Goal: Transaction & Acquisition: Purchase product/service

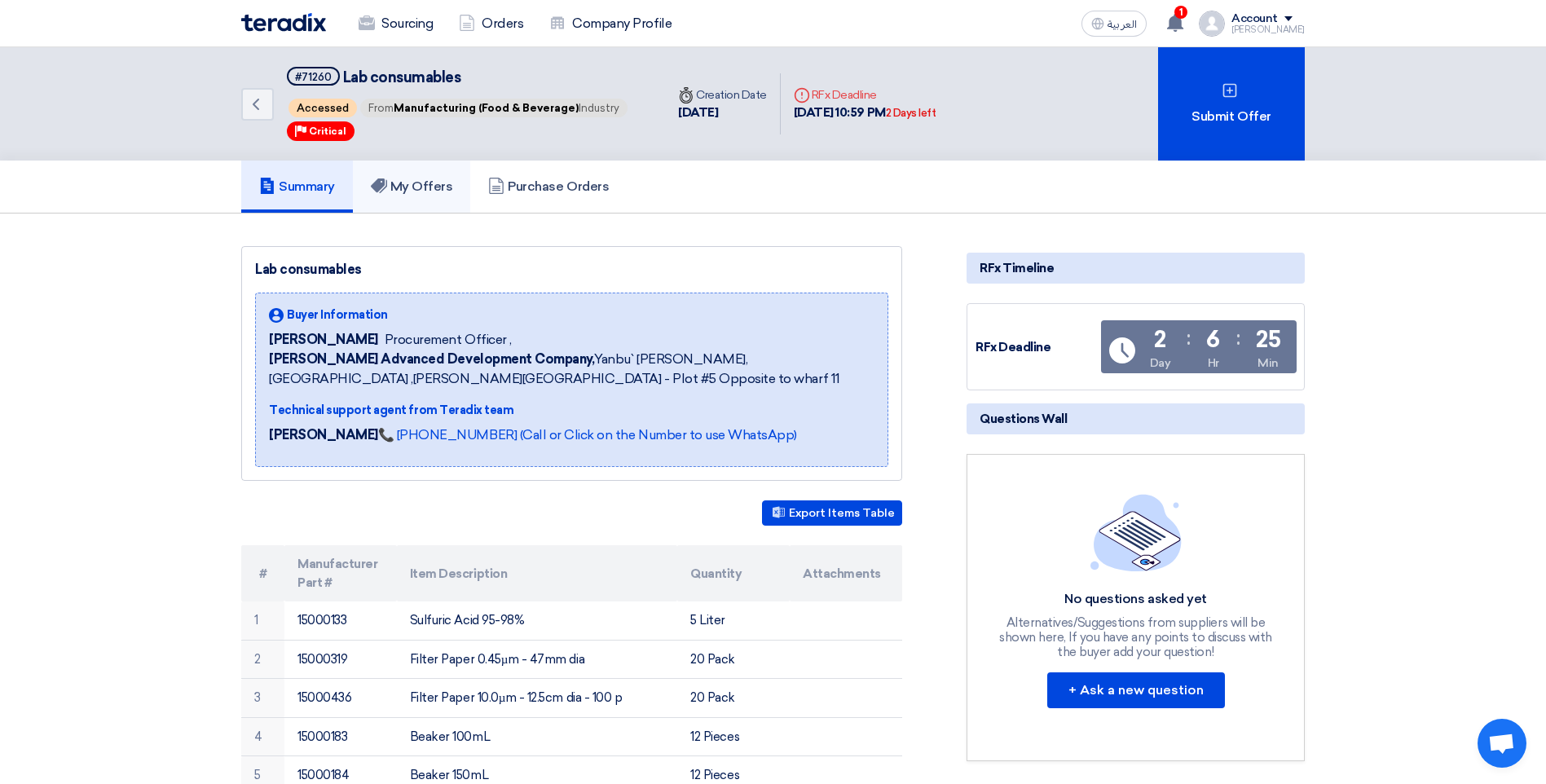
click at [397, 190] on h5 "My Offers" at bounding box center [412, 186] width 82 height 16
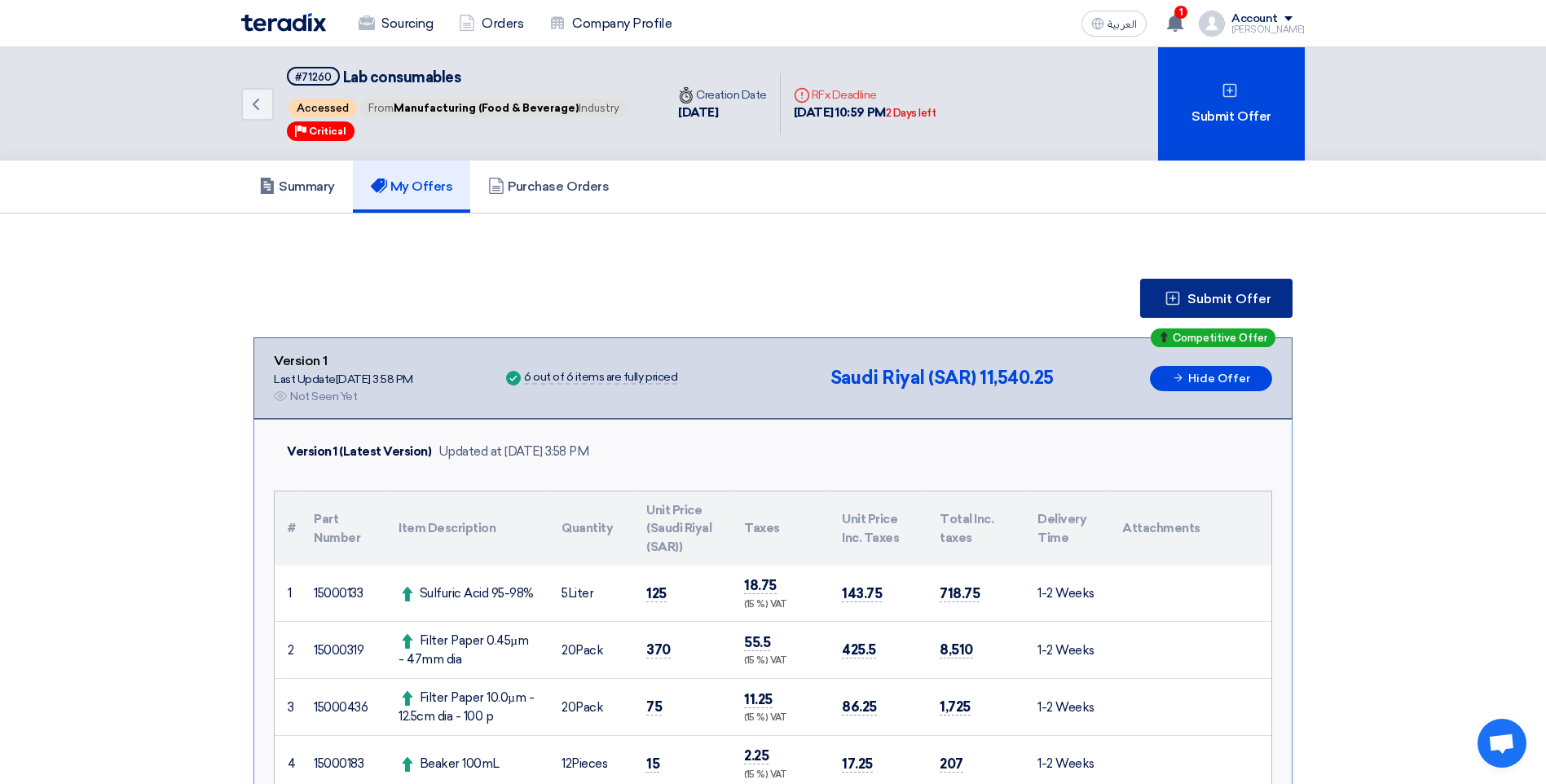
click at [1215, 302] on span "Submit Offer" at bounding box center [1230, 298] width 84 height 13
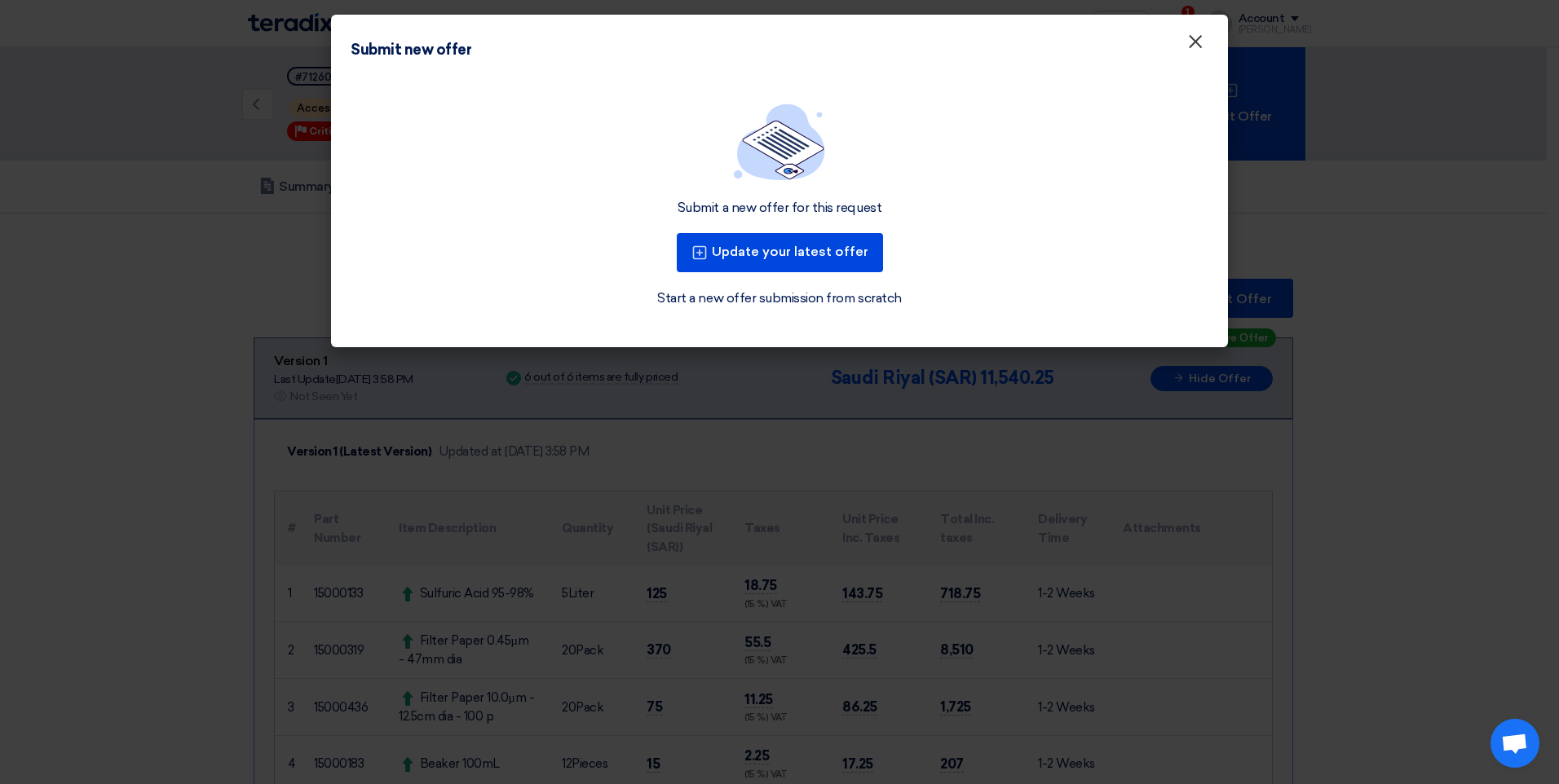
click at [1197, 52] on span "×" at bounding box center [1195, 45] width 16 height 33
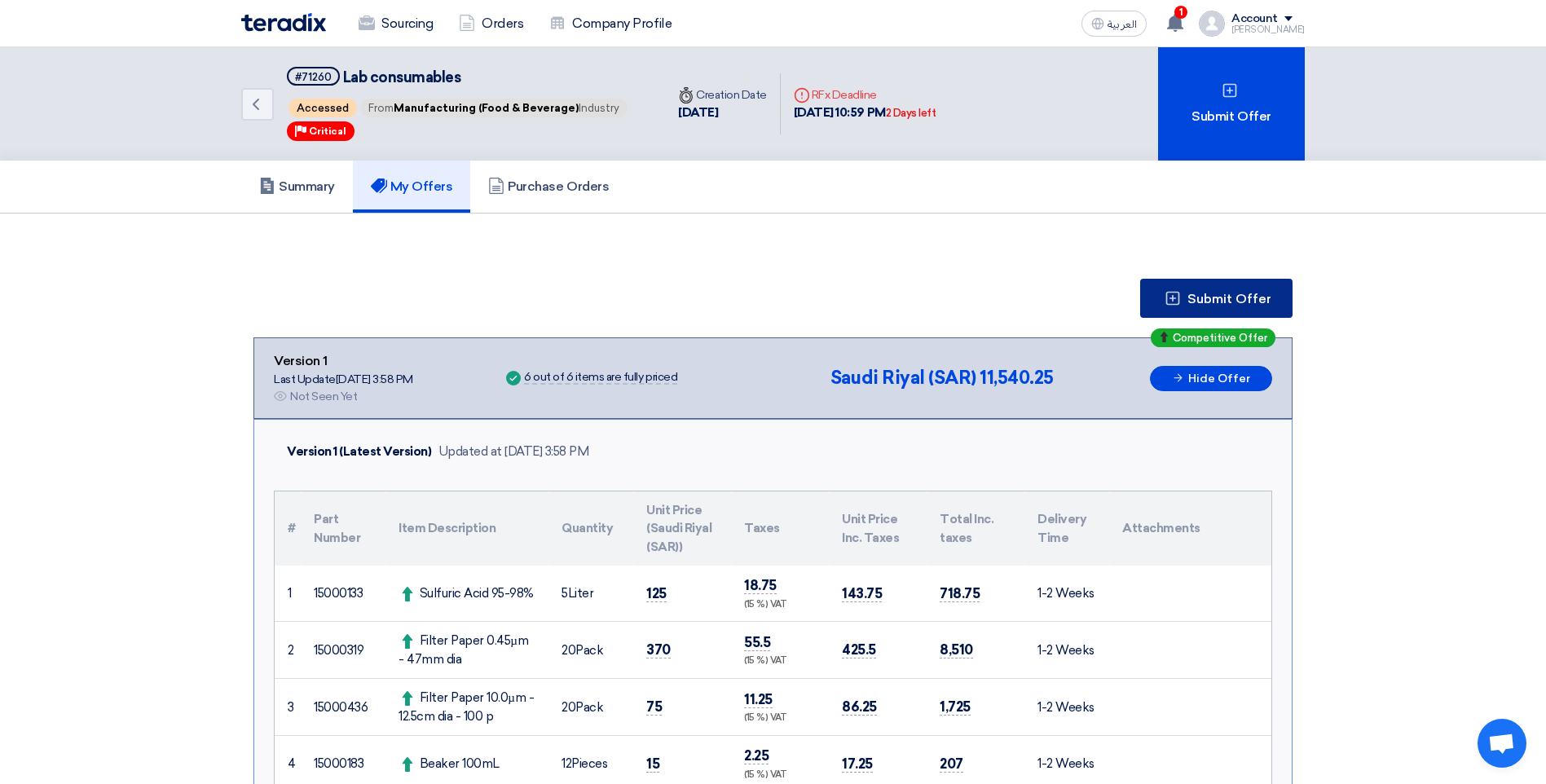
click at [1179, 299] on icon at bounding box center [1173, 298] width 16 height 16
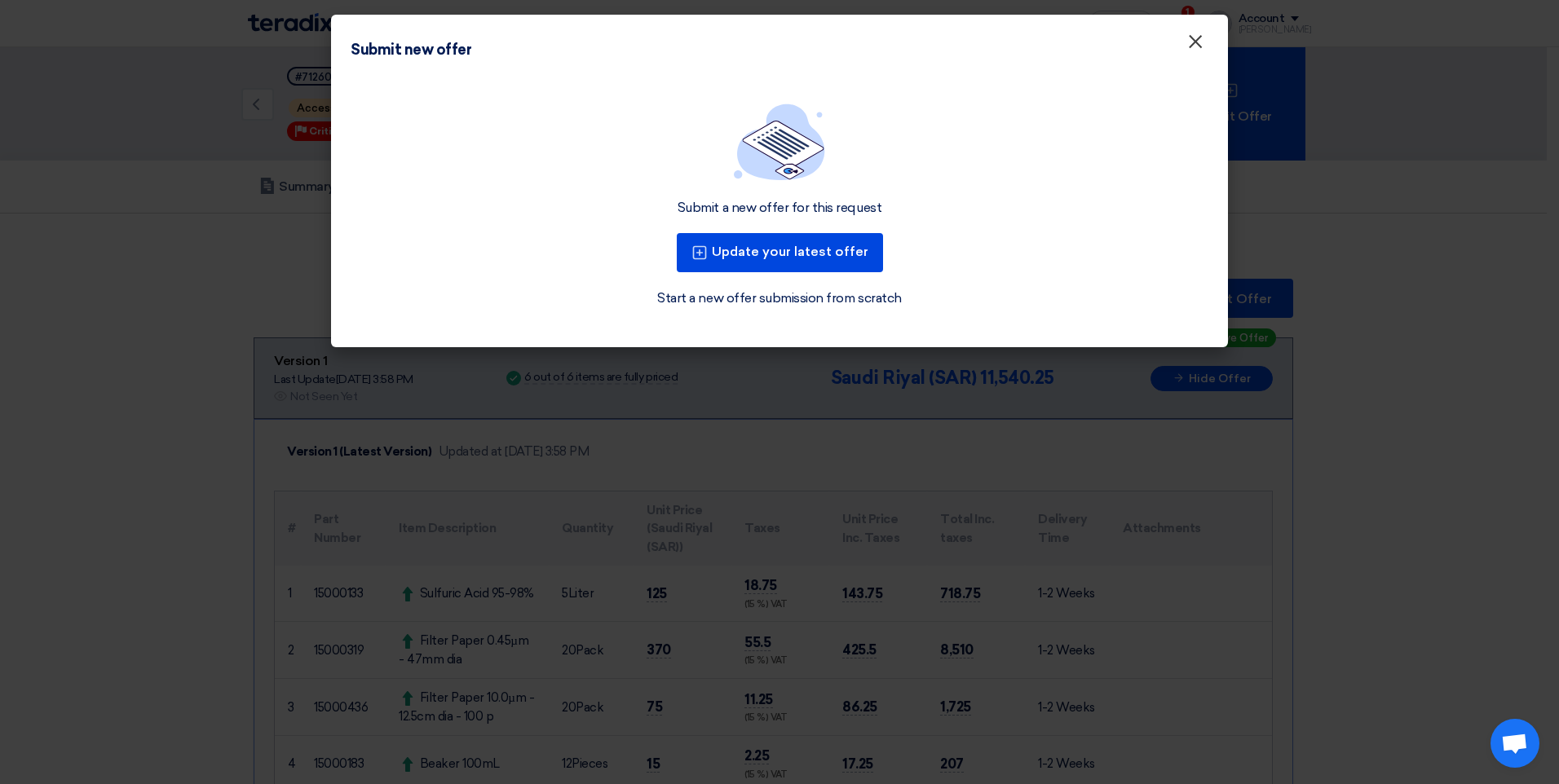
click at [1192, 43] on span "×" at bounding box center [1195, 45] width 16 height 33
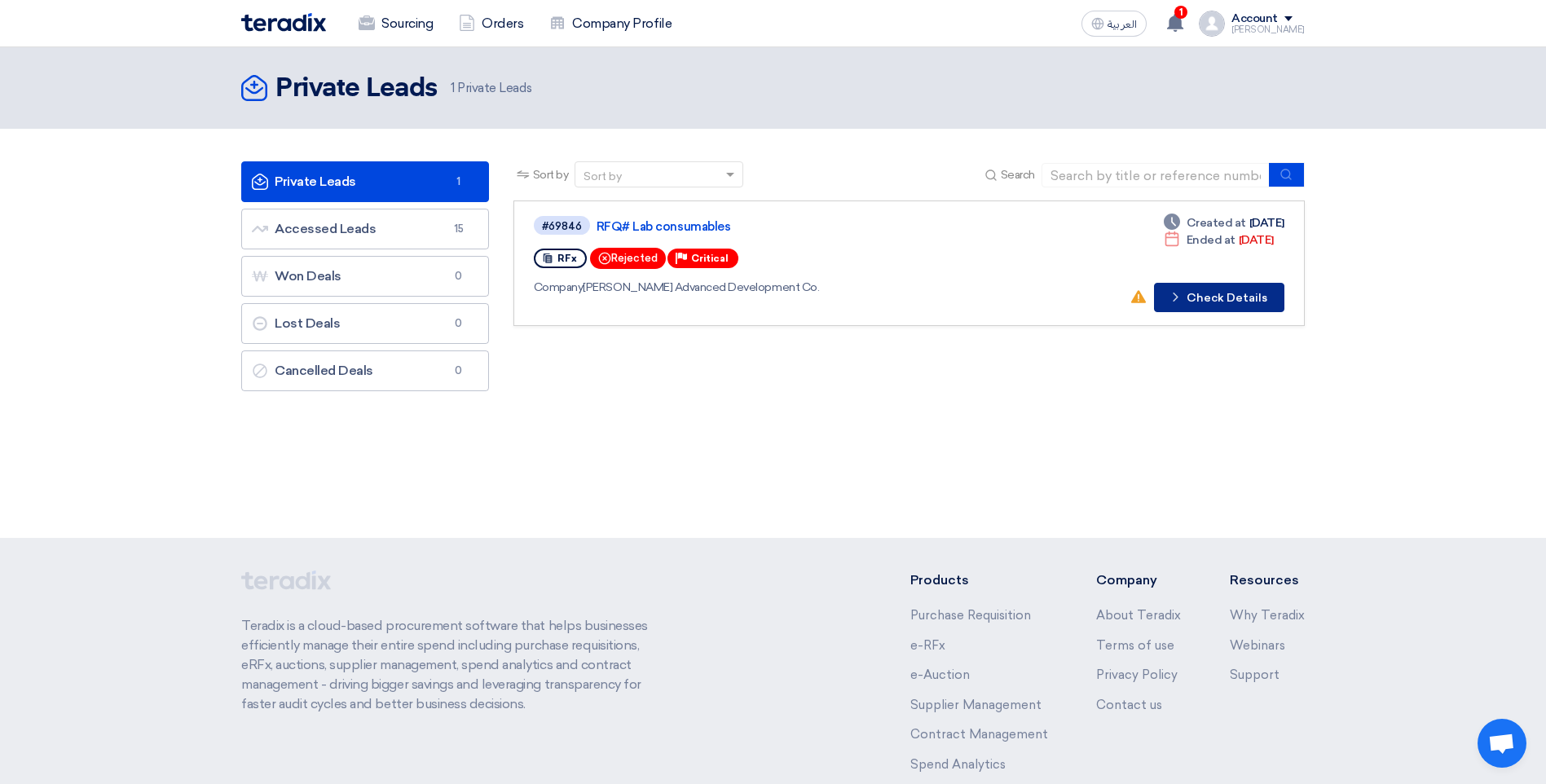
click at [1231, 299] on button "Check details Check Details" at bounding box center [1219, 297] width 130 height 29
